Goal: Check status: Check status

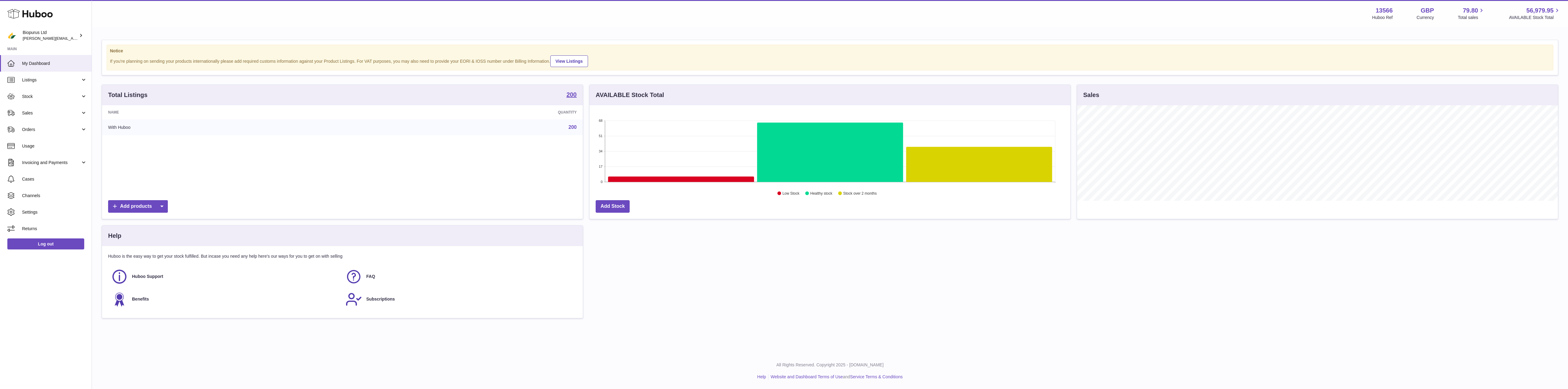
scroll to position [95, 481]
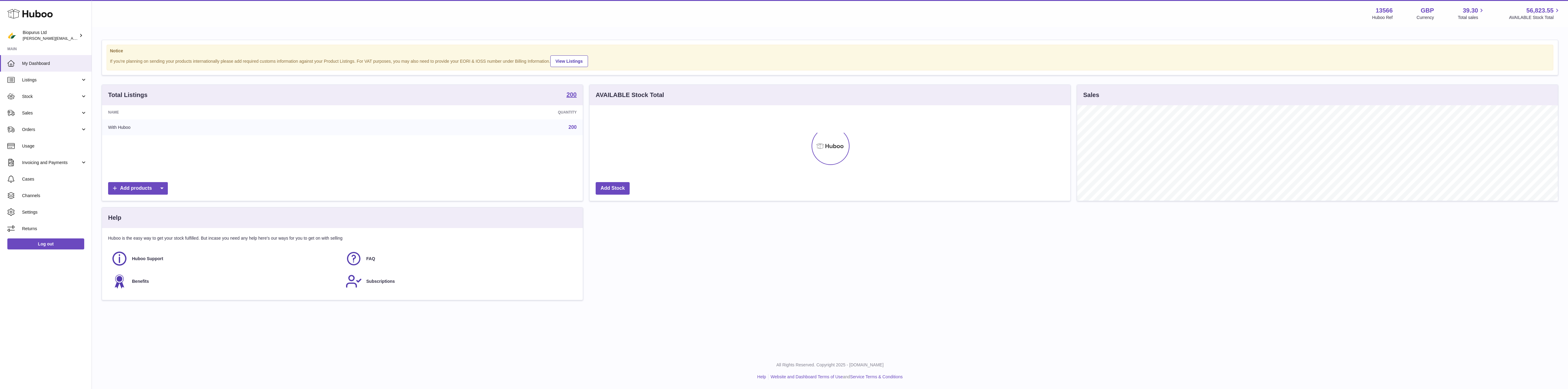
scroll to position [95, 481]
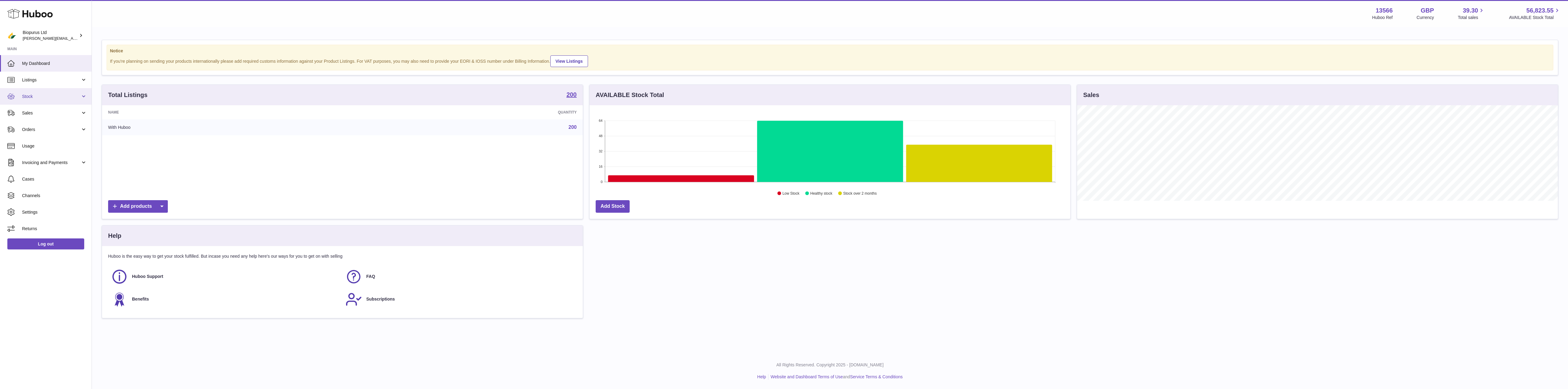
click at [43, 95] on span "Stock" at bounding box center [51, 96] width 59 height 6
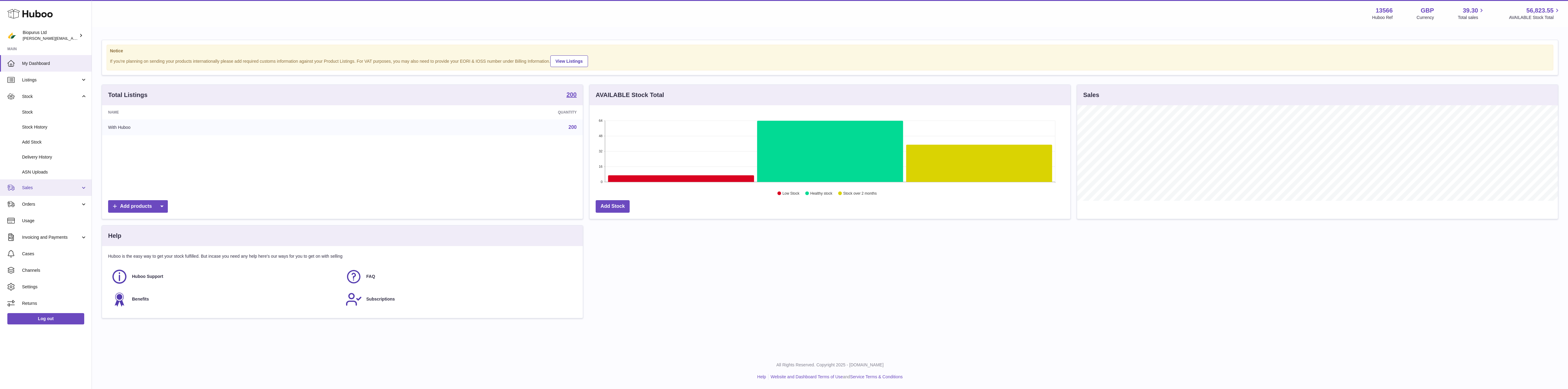
click at [33, 187] on span "Sales" at bounding box center [51, 187] width 59 height 6
click at [38, 203] on span "Sales" at bounding box center [54, 203] width 65 height 6
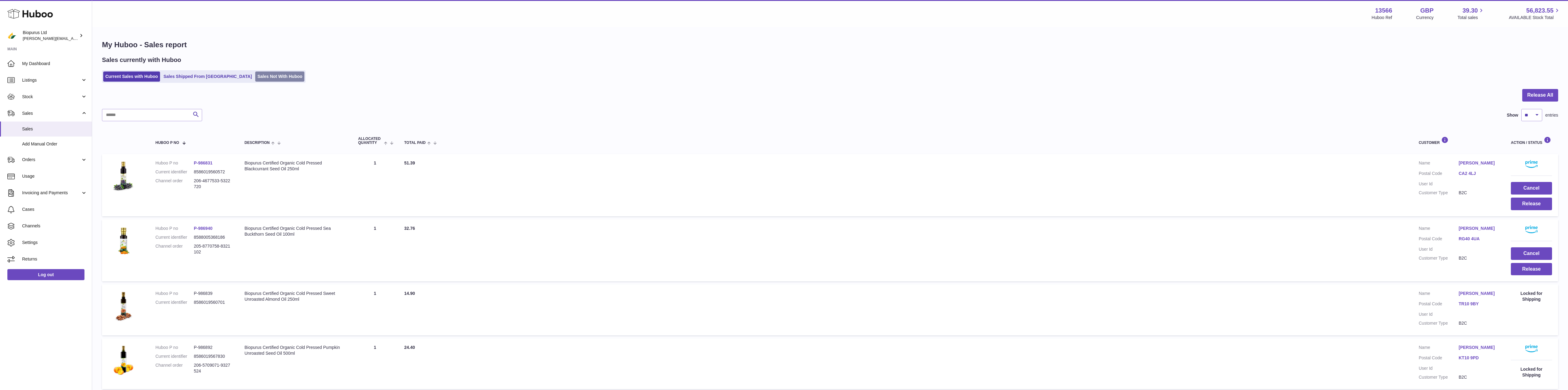
click at [255, 75] on link "Sales Not With Huboo" at bounding box center [279, 76] width 49 height 10
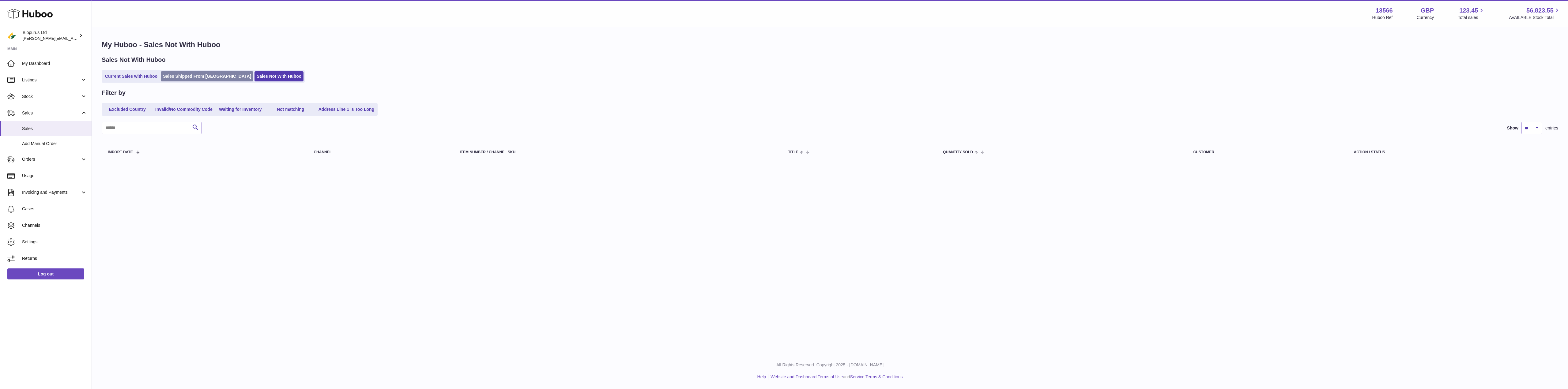
click at [174, 78] on link "Sales Shipped From [GEOGRAPHIC_DATA]" at bounding box center [207, 76] width 93 height 10
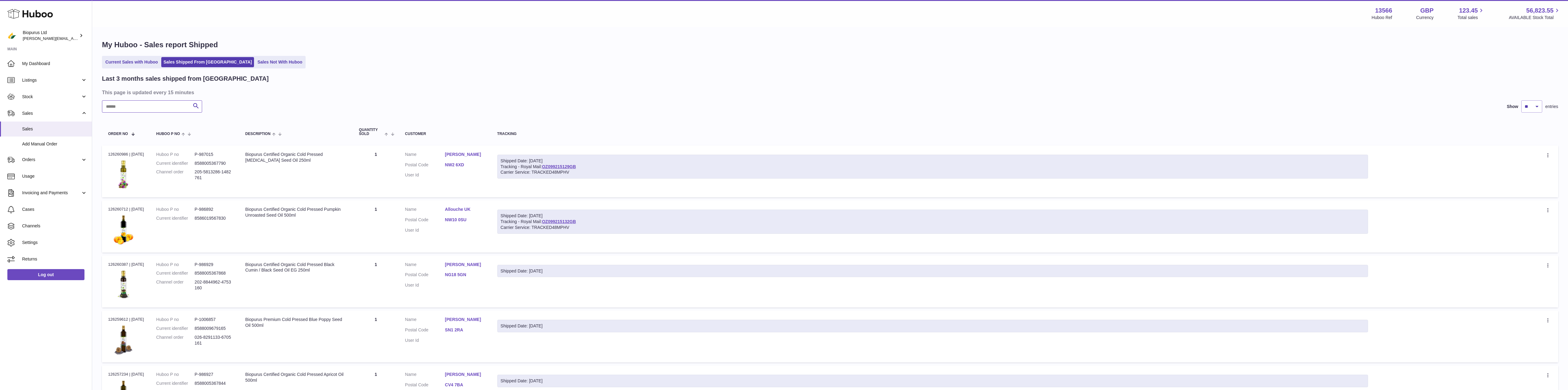
click at [151, 106] on input "text" at bounding box center [152, 107] width 100 height 13
paste input "*********"
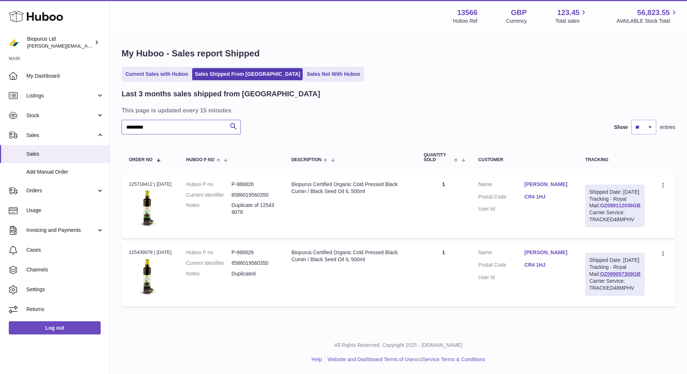
type input "*********"
click at [619, 208] on link "OZ099112036GB" at bounding box center [620, 205] width 41 height 6
